Goal: Information Seeking & Learning: Find specific page/section

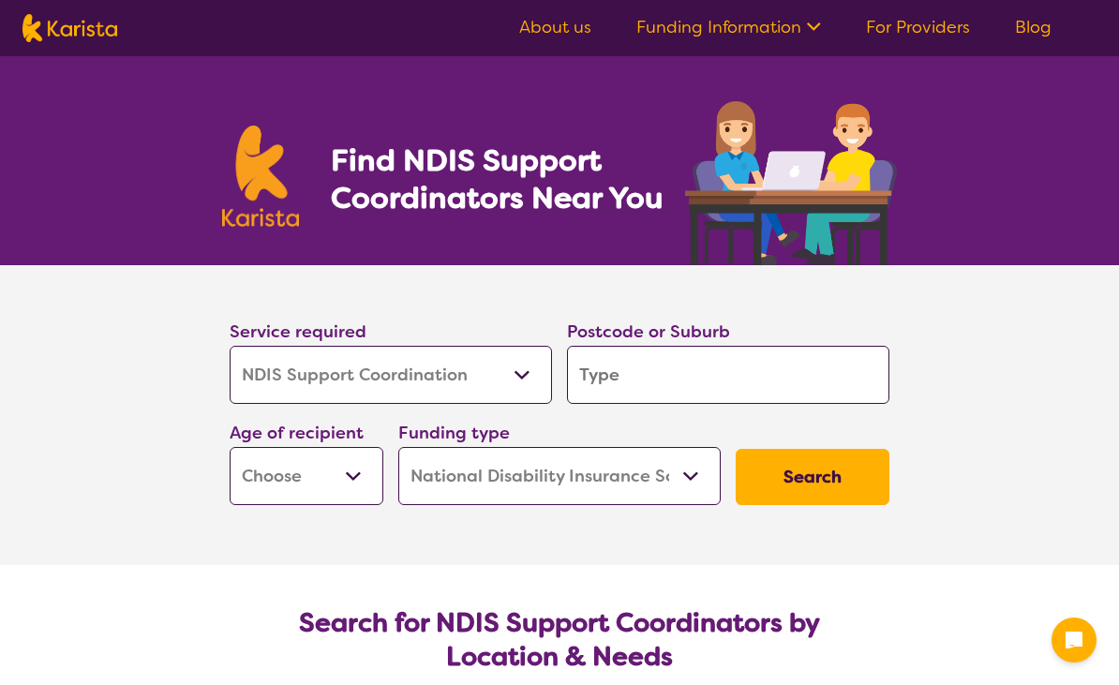
select select "NDIS Support Coordination"
select select "NDIS"
select select "NDIS Support Coordination"
select select "NDIS"
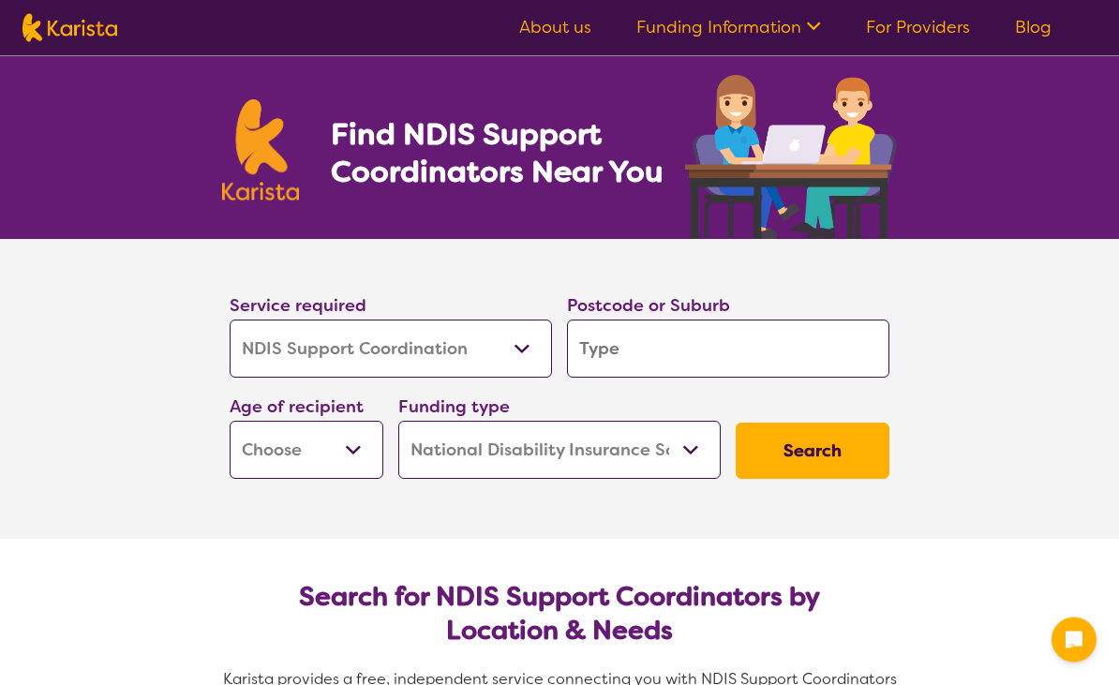
scroll to position [26, 0]
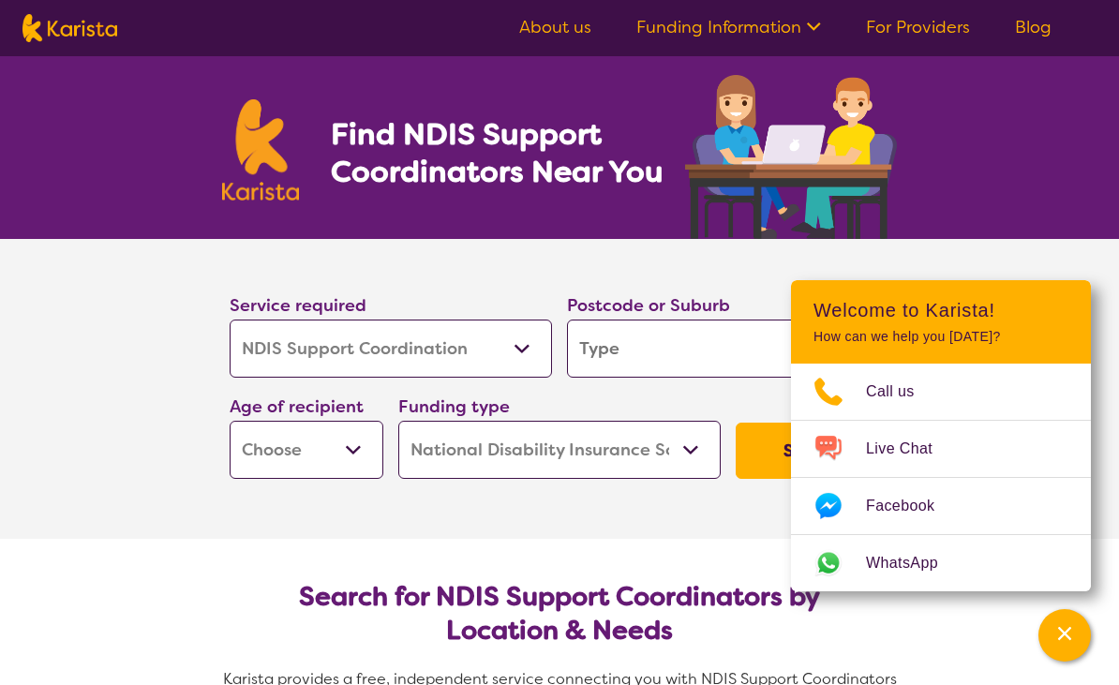
click at [652, 362] on input "search" at bounding box center [728, 349] width 322 height 58
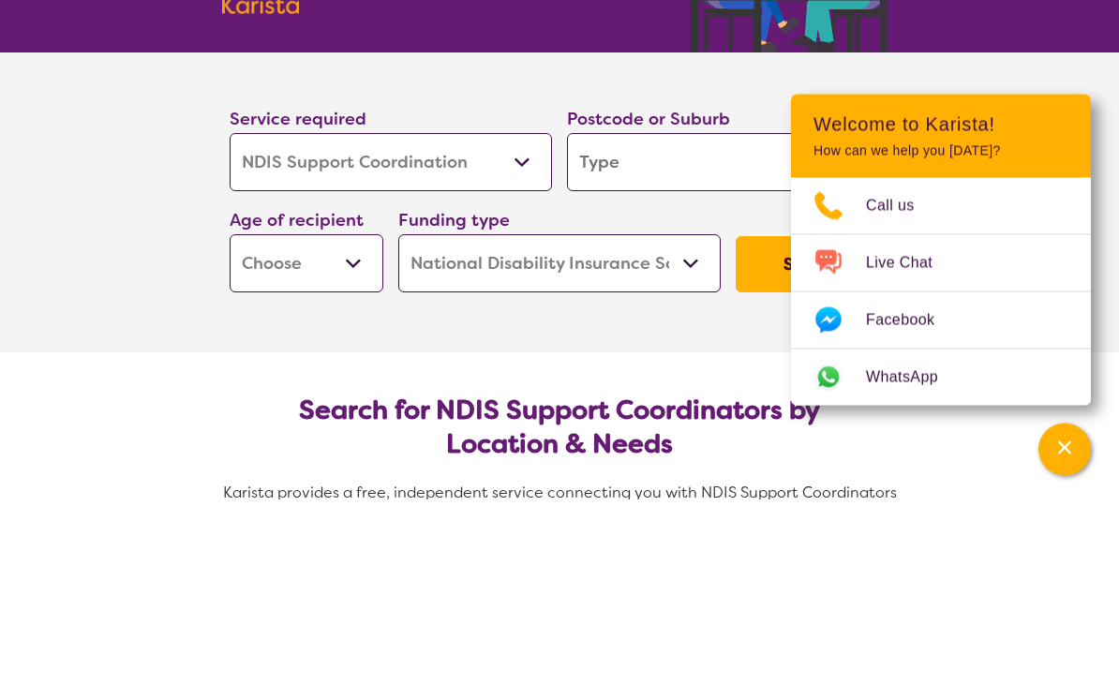
type input "M"
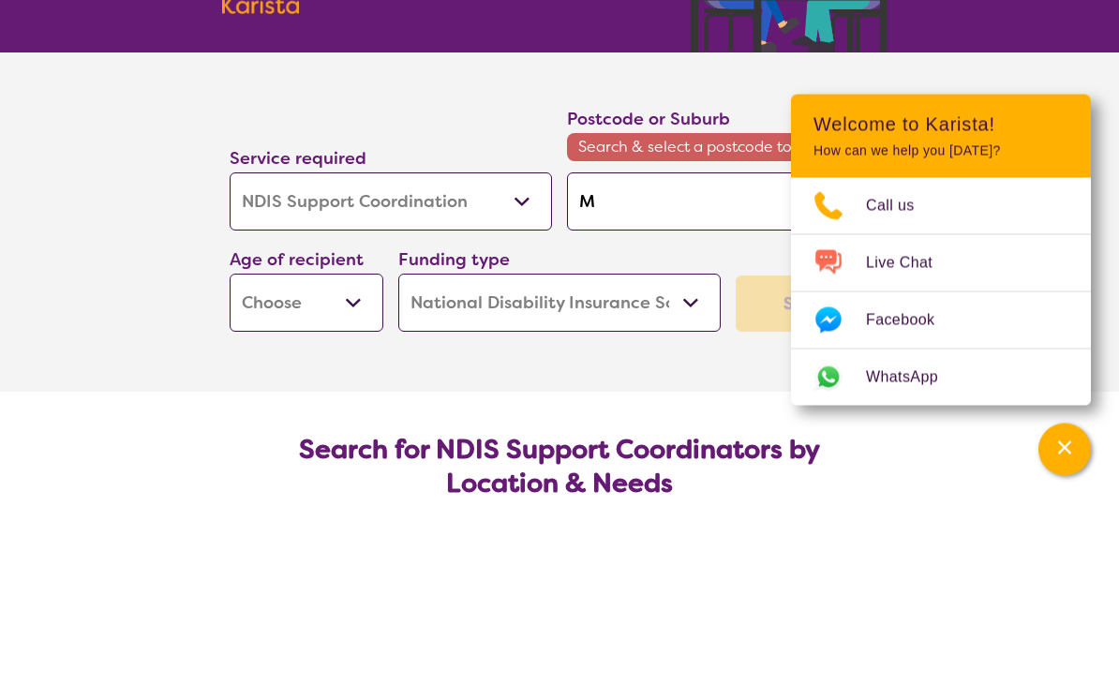
type input "Ma"
type input "Mar"
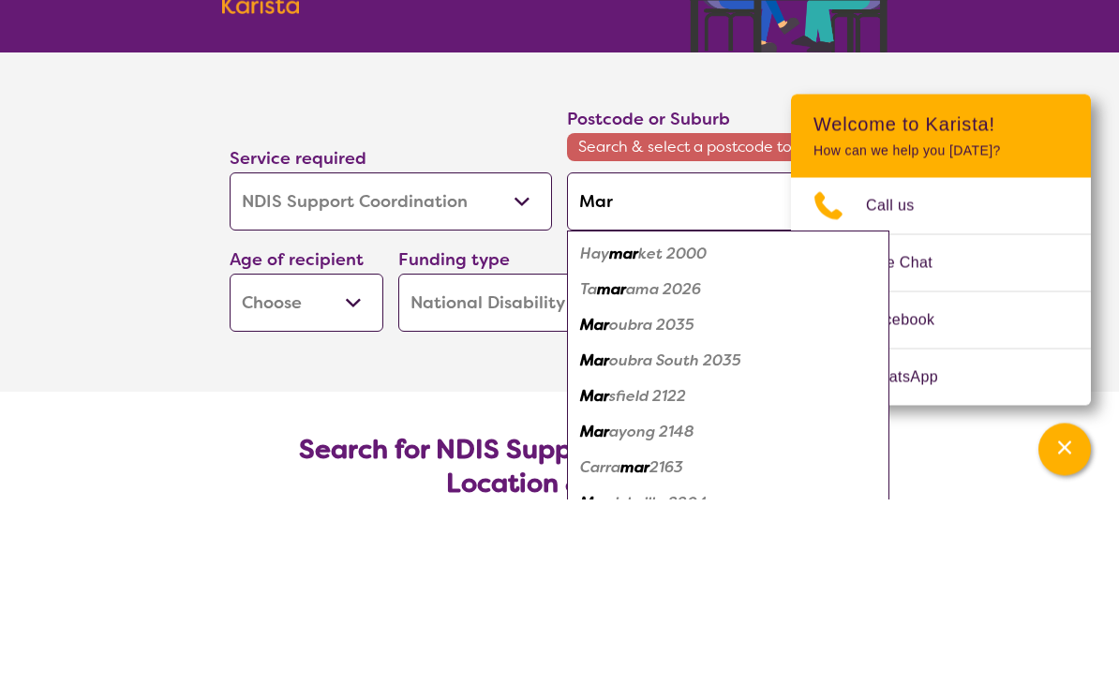
type input "[PERSON_NAME]"
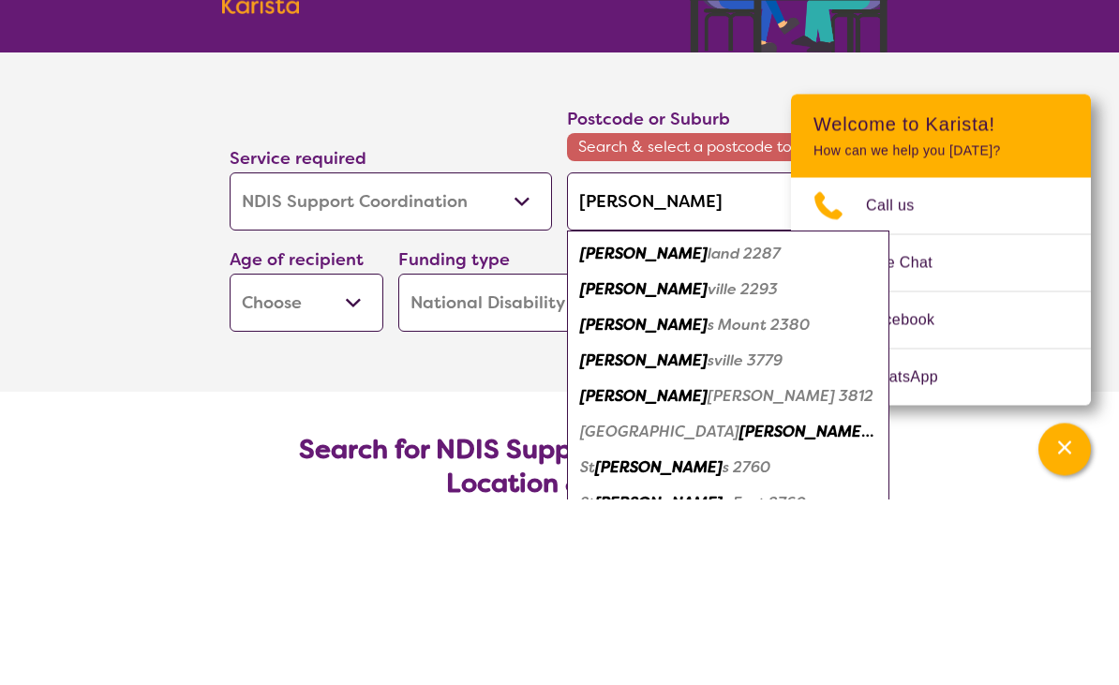
type input "Maryb"
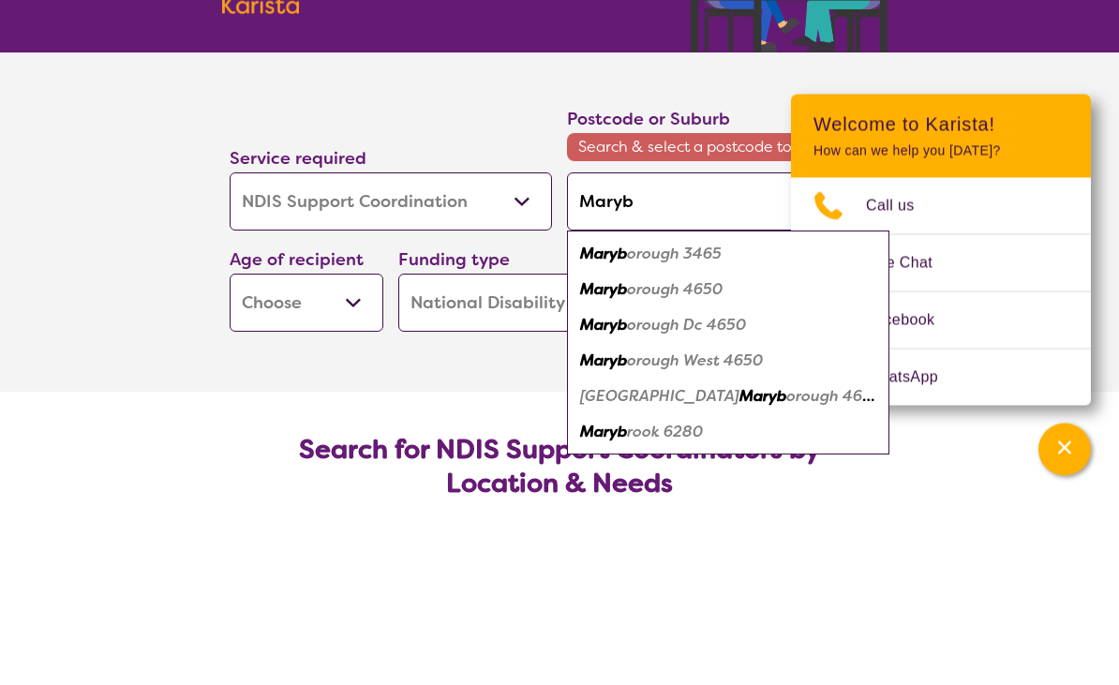
click at [686, 430] on em "orough 3465" at bounding box center [674, 440] width 95 height 20
type input "3465"
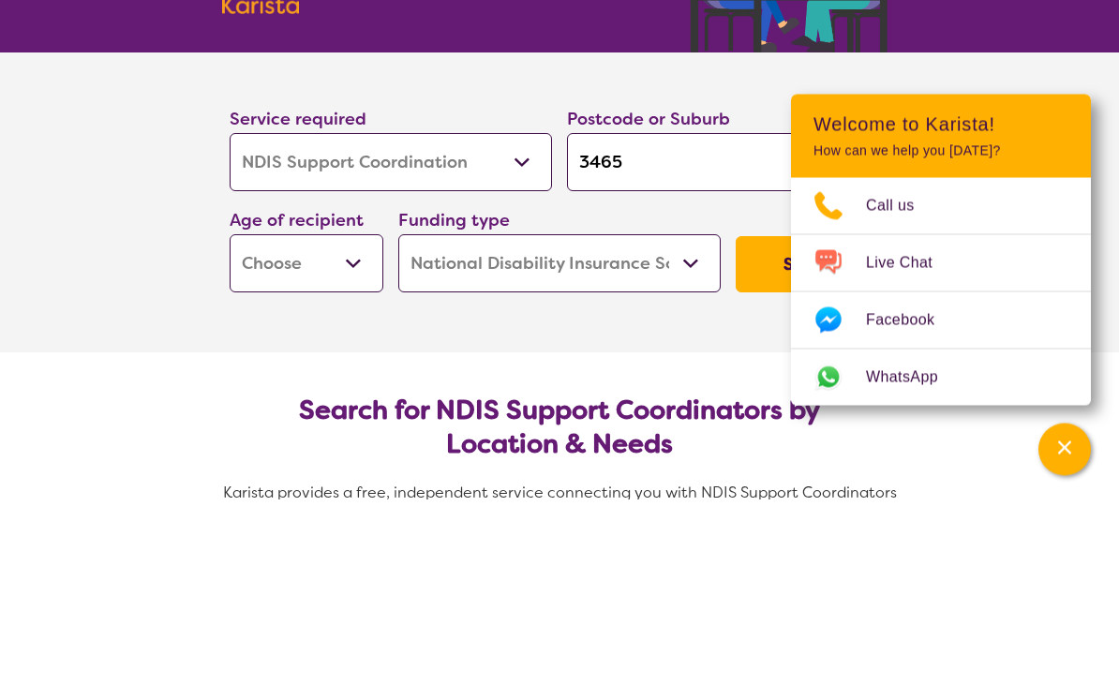
scroll to position [213, 0]
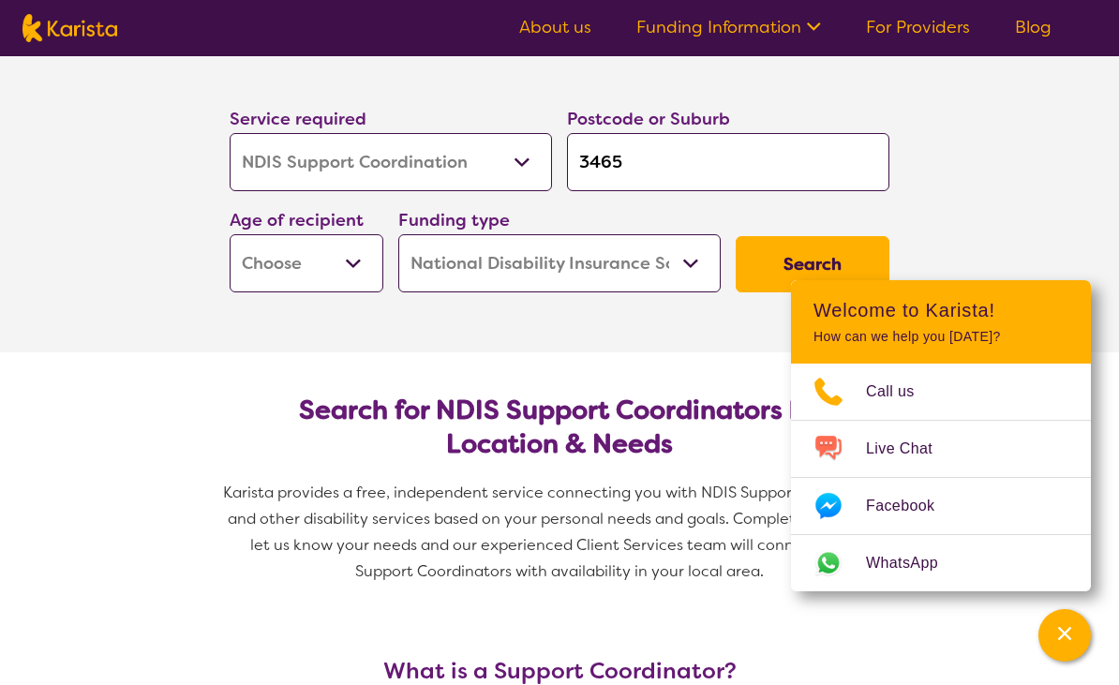
click at [355, 260] on select "Early Childhood - 0 to 9 Child - 10 to 11 Adolescent - 12 to 17 Adult - 18 to 6…" at bounding box center [307, 263] width 154 height 58
select select "AS"
click at [368, 266] on select "Early Childhood - 0 to 9 Child - 10 to 11 Adolescent - 12 to 17 Adult - 18 to 6…" at bounding box center [307, 263] width 154 height 58
select select "AG"
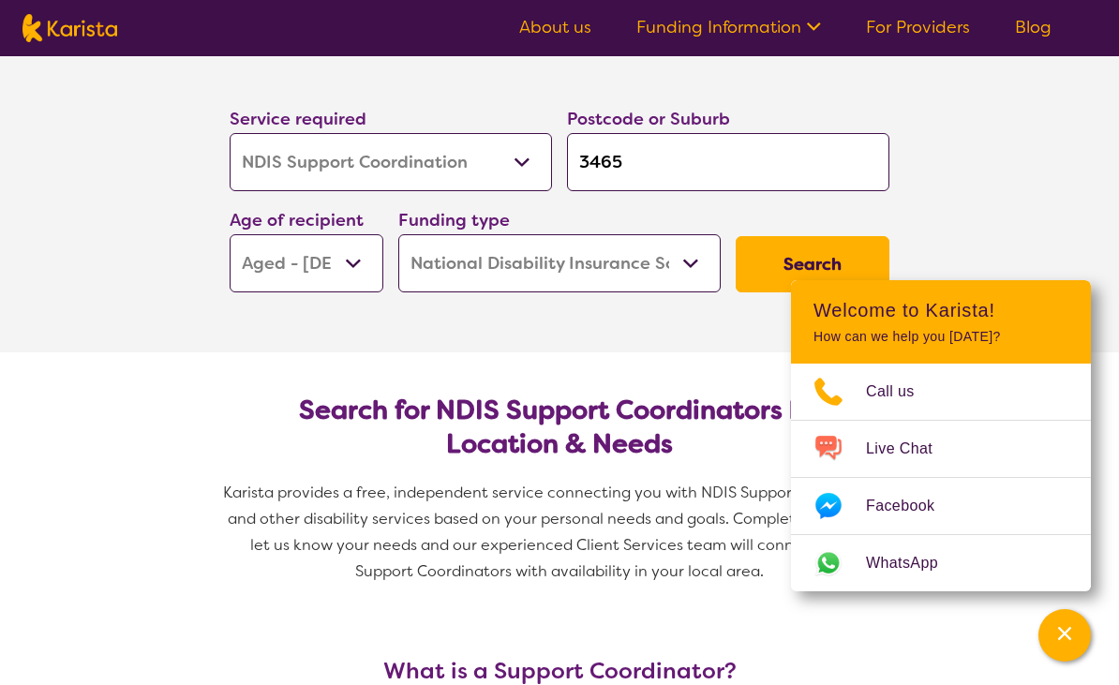
select select "AG"
click at [697, 271] on select "Home Care Package (HCP) National Disability Insurance Scheme (NDIS) I don't know" at bounding box center [559, 263] width 322 height 58
click at [810, 273] on button "Search" at bounding box center [813, 264] width 154 height 56
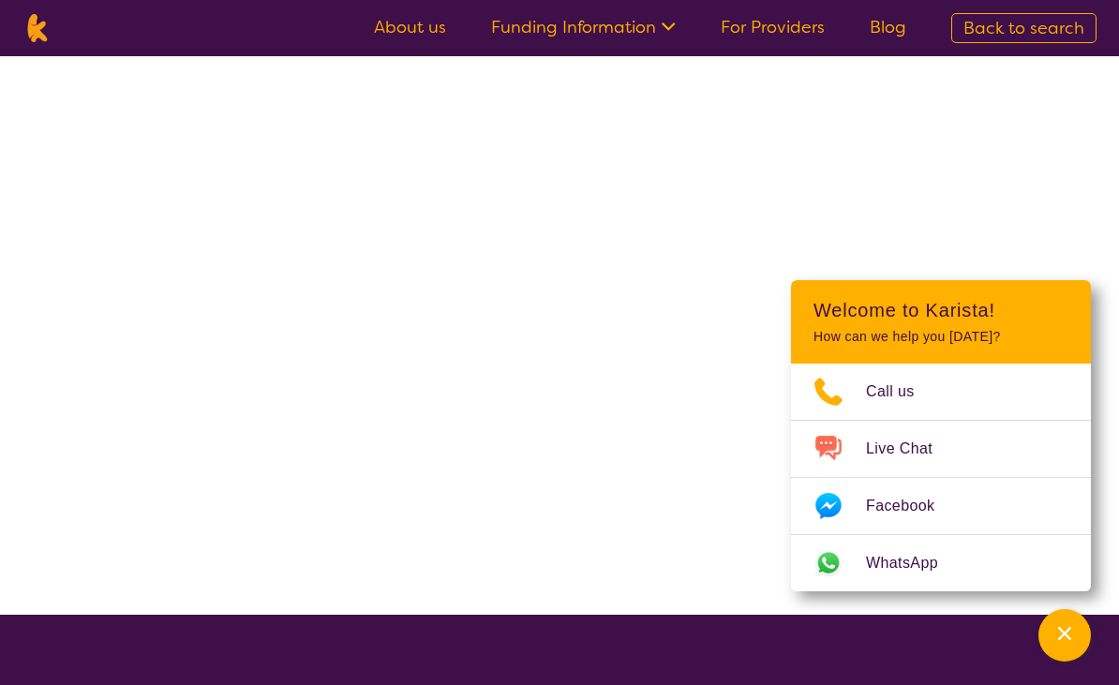
scroll to position [1, 0]
select select "NDIS"
select select "NDIS Support Coordination"
select select "AG"
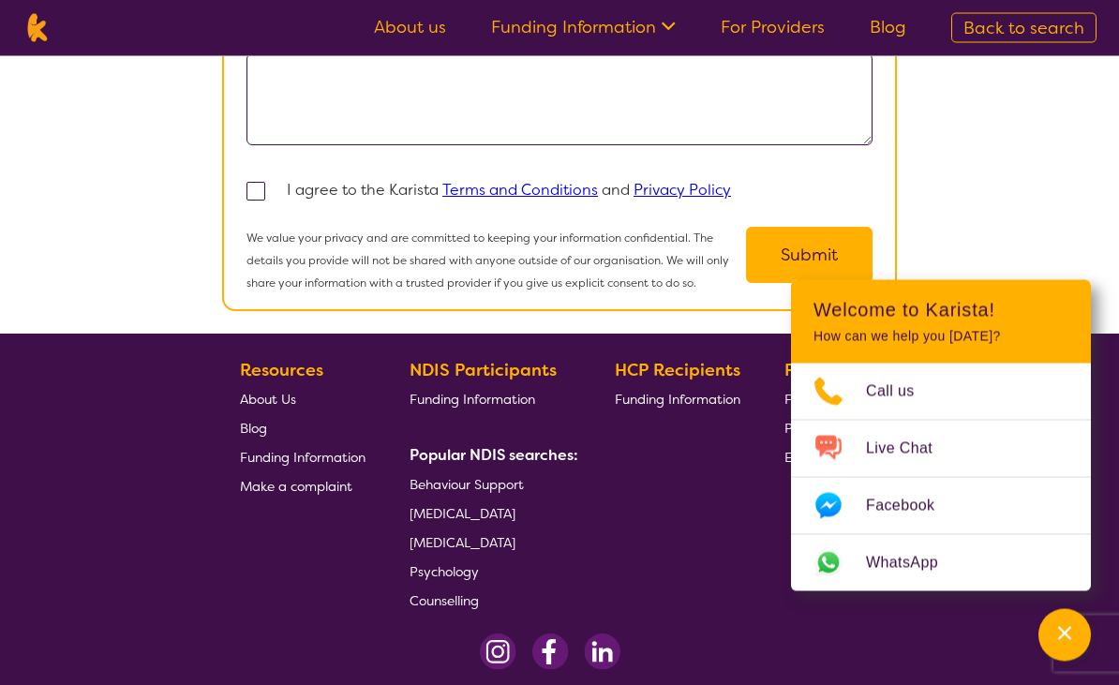
scroll to position [1713, 0]
click at [1059, 640] on icon "Channel Menu" at bounding box center [1064, 633] width 13 height 13
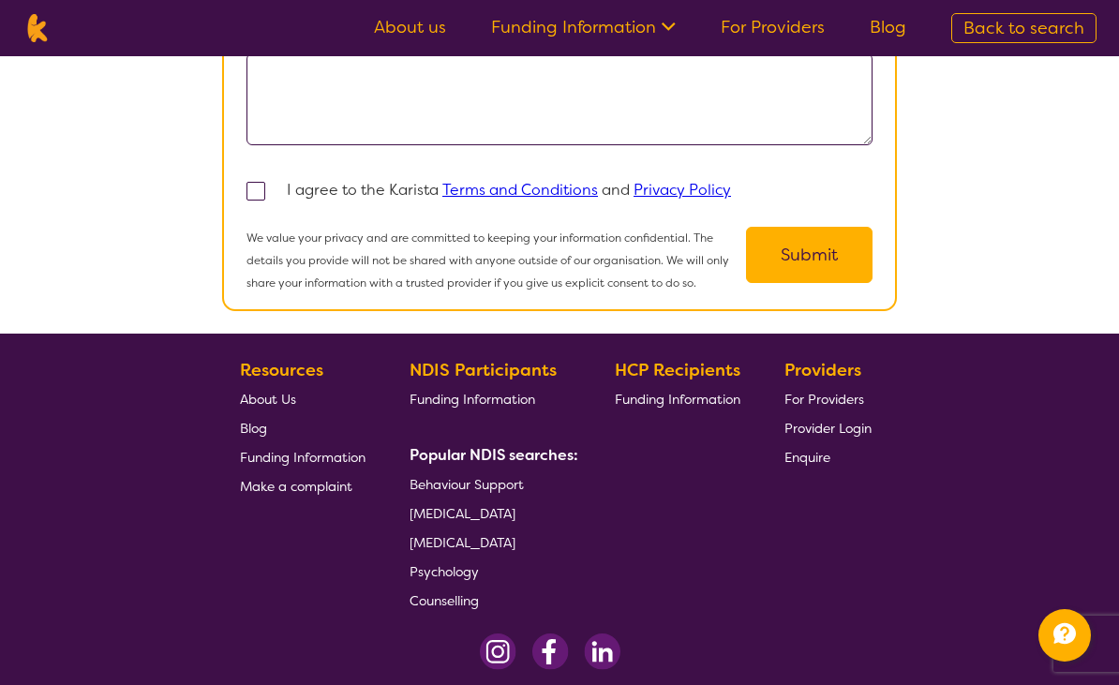
scroll to position [1560, 0]
